Goal: Task Accomplishment & Management: Use online tool/utility

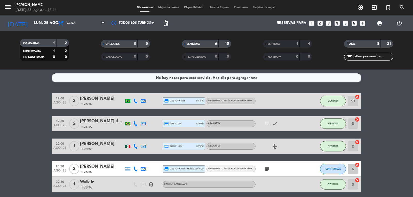
click at [135, 169] on icon at bounding box center [135, 169] width 5 height 5
click at [325, 169] on span "CONFIRMADA" at bounding box center [332, 169] width 15 height 3
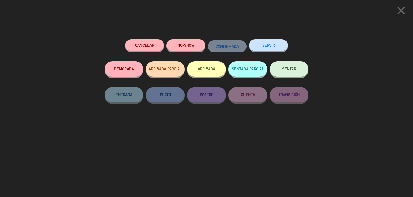
click at [188, 44] on button "NO-SHOW" at bounding box center [185, 45] width 39 height 12
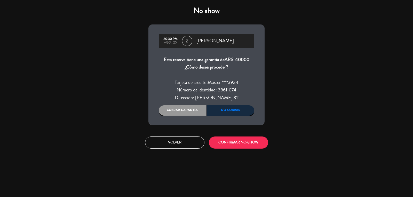
click at [186, 111] on div "Cobrar garantía" at bounding box center [182, 110] width 47 height 10
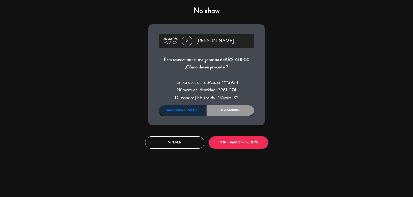
click at [251, 141] on button "CONFIRMAR NO-SHOW" at bounding box center [238, 143] width 59 height 12
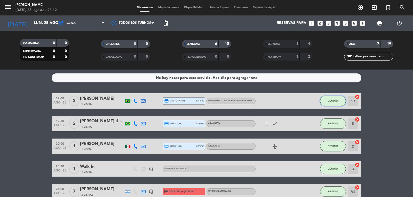
click at [342, 99] on button "SENTADA" at bounding box center [333, 101] width 26 height 10
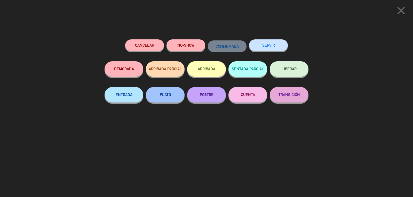
click at [280, 44] on button "SERVIR" at bounding box center [268, 45] width 39 height 12
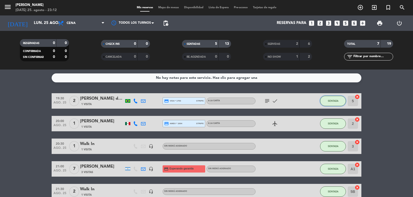
click at [333, 101] on button "SENTADA" at bounding box center [333, 101] width 26 height 10
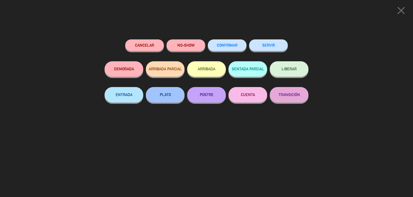
click at [270, 49] on button "SERVIR" at bounding box center [268, 45] width 39 height 12
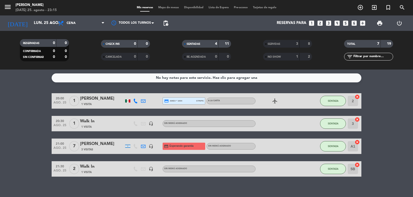
click at [332, 106] on div "SENTADA" at bounding box center [333, 100] width 26 height 15
click at [336, 97] on button "SENTADA" at bounding box center [333, 101] width 26 height 10
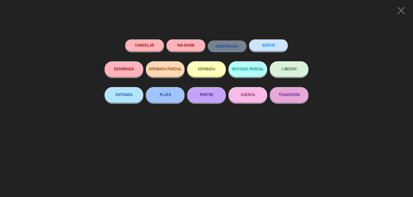
click at [269, 46] on button "SERVIR" at bounding box center [268, 45] width 39 height 12
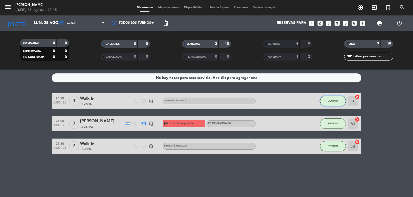
click at [338, 99] on button "SENTADA" at bounding box center [333, 101] width 26 height 10
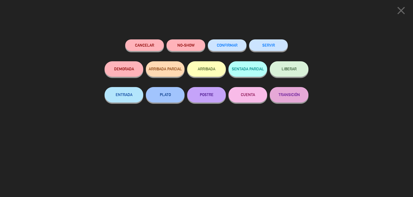
click at [268, 44] on button "SERVIR" at bounding box center [268, 45] width 39 height 12
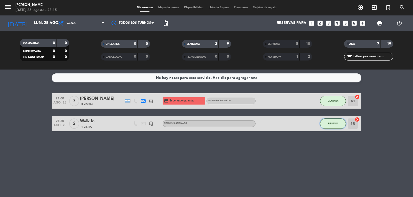
click at [337, 124] on span "SENTADA" at bounding box center [333, 123] width 11 height 3
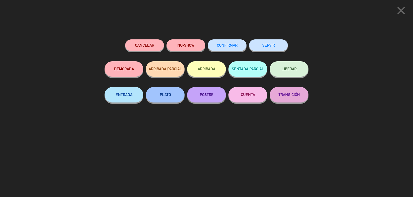
click at [273, 44] on button "SERVIR" at bounding box center [268, 45] width 39 height 12
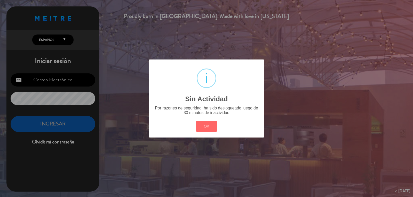
type input "[PERSON_NAME][EMAIL_ADDRESS][DOMAIN_NAME]"
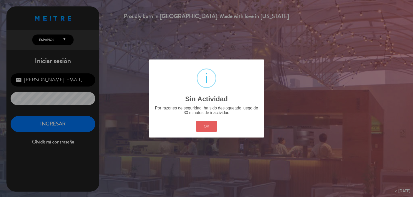
click at [204, 124] on button "OK" at bounding box center [206, 126] width 21 height 11
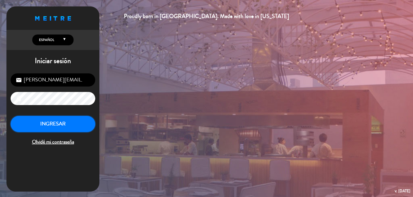
click at [69, 125] on button "INGRESAR" at bounding box center [53, 124] width 85 height 16
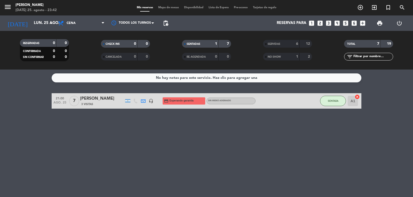
click at [22, 111] on div "No hay notas para este servicio. Haz clic para agregar una 21:00 [DATE] 7 [PERS…" at bounding box center [206, 134] width 413 height 128
click at [30, 97] on bookings-row "21:00 [DATE] 7 [PERSON_NAME] 3 Visitas headset_mic credit_card Esperando garant…" at bounding box center [206, 100] width 413 height 15
